Goal: Task Accomplishment & Management: Manage account settings

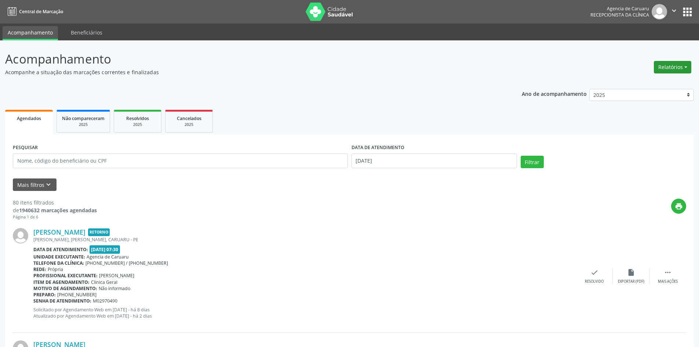
click at [665, 69] on button "Relatórios" at bounding box center [672, 67] width 37 height 12
click at [640, 82] on link "Agendamentos" at bounding box center [652, 83] width 79 height 10
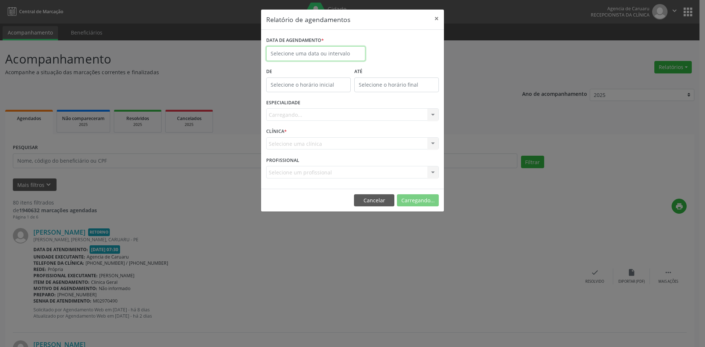
click at [340, 52] on input "text" at bounding box center [315, 53] width 99 height 15
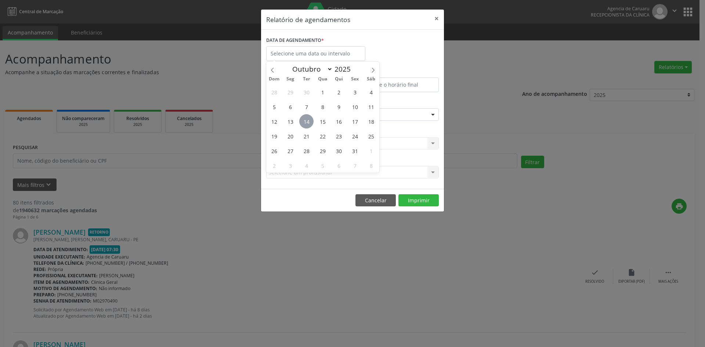
click at [305, 118] on span "14" at bounding box center [306, 121] width 14 height 14
type input "[DATE]"
drag, startPoint x: 305, startPoint y: 118, endPoint x: 312, endPoint y: 123, distance: 8.8
click at [306, 119] on span "14" at bounding box center [306, 121] width 14 height 14
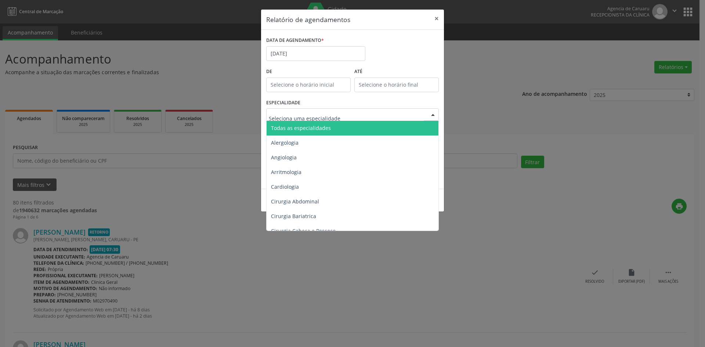
drag, startPoint x: 301, startPoint y: 128, endPoint x: 384, endPoint y: 164, distance: 89.9
click at [307, 131] on span "Todas as especialidades" at bounding box center [301, 127] width 60 height 7
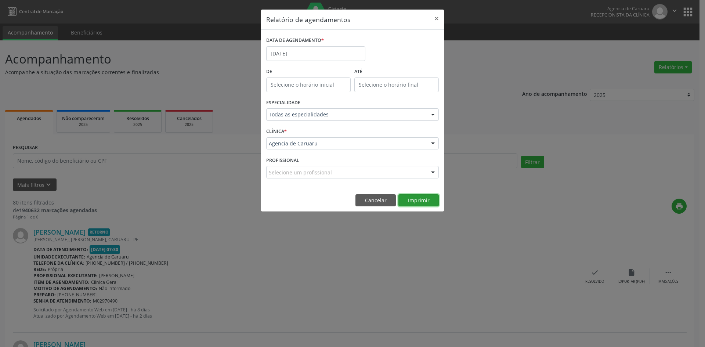
click at [418, 197] on button "Imprimir" at bounding box center [418, 200] width 40 height 12
click at [435, 19] on button "×" at bounding box center [436, 19] width 15 height 18
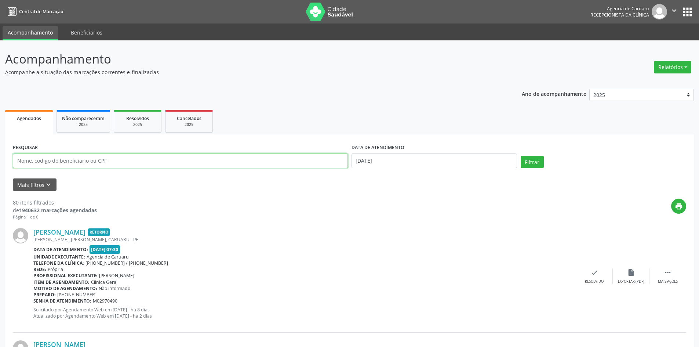
click at [95, 157] on input "text" at bounding box center [180, 160] width 335 height 15
paste input "[PERSON_NAME]"
type input "[PERSON_NAME]"
click at [390, 161] on input "[DATE]" at bounding box center [435, 160] width 166 height 15
click at [536, 163] on button "Filtrar" at bounding box center [532, 162] width 23 height 12
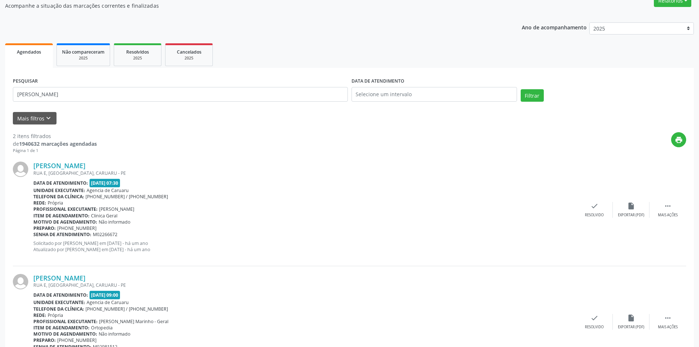
scroll to position [110, 0]
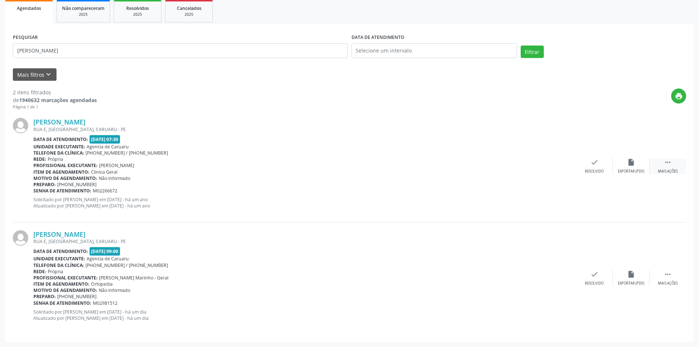
click at [672, 166] on div " Mais ações" at bounding box center [668, 166] width 37 height 16
click at [632, 166] on icon "alarm_off" at bounding box center [631, 162] width 8 height 8
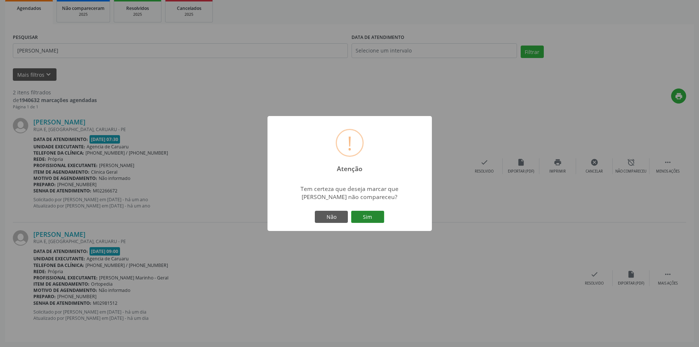
click at [380, 215] on button "Sim" at bounding box center [367, 217] width 33 height 12
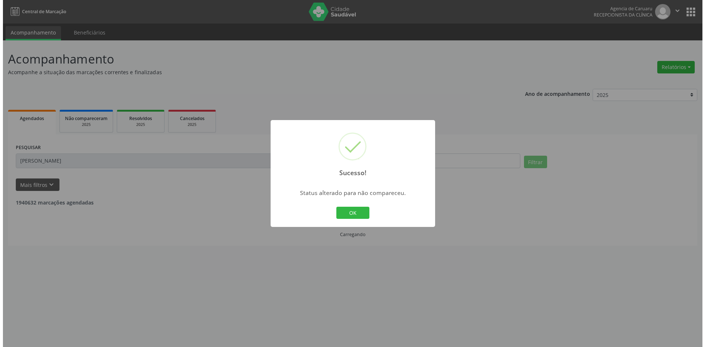
scroll to position [0, 0]
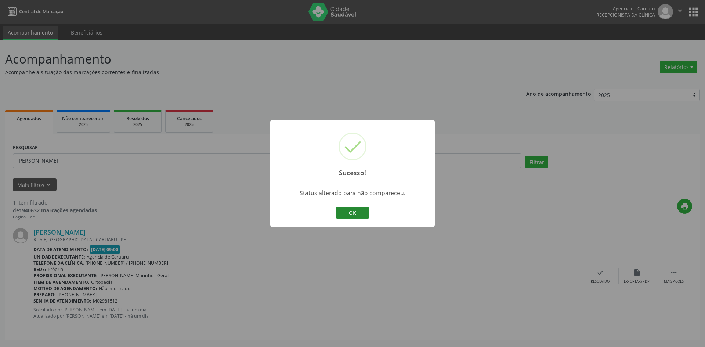
click at [362, 214] on button "OK" at bounding box center [352, 213] width 33 height 12
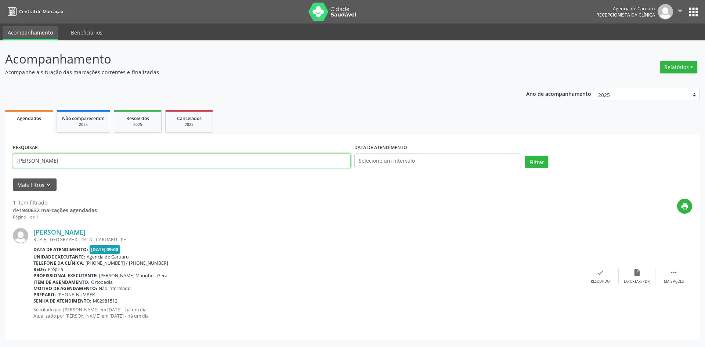
click at [91, 157] on input "[PERSON_NAME]" at bounding box center [182, 160] width 338 height 15
type input "N"
